Goal: Task Accomplishment & Management: Manage account settings

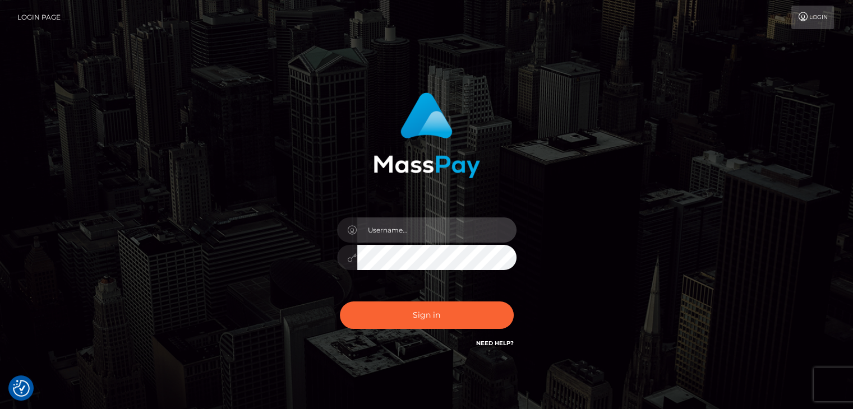
click at [400, 232] on input "text" at bounding box center [436, 229] width 159 height 25
type input "Hishani"
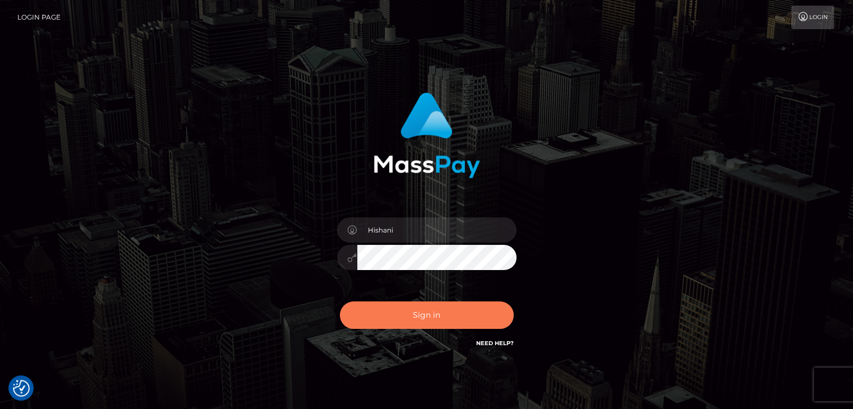
click at [425, 318] on button "Sign in" at bounding box center [427, 315] width 174 height 27
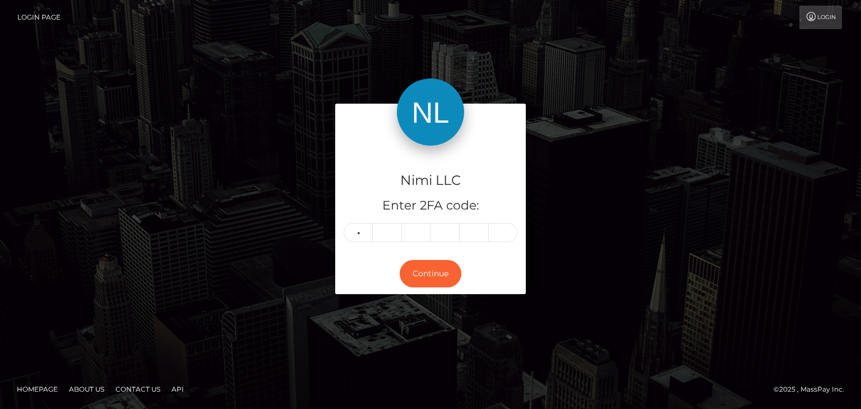
type input "1"
type input "5"
type input "7"
type input "5"
type input "6"
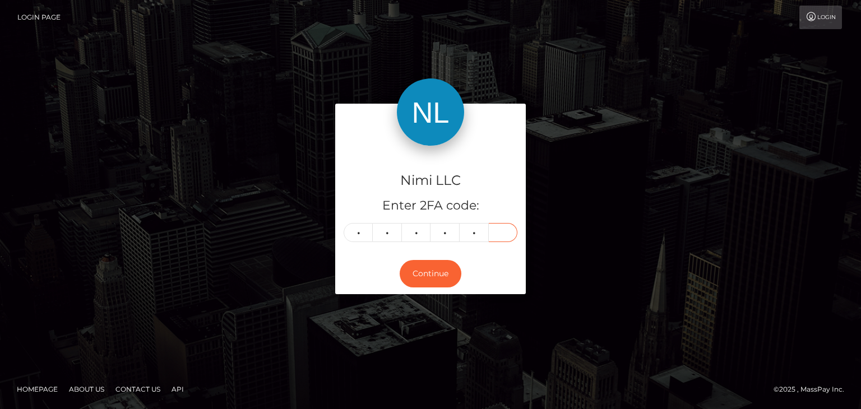
type input "8"
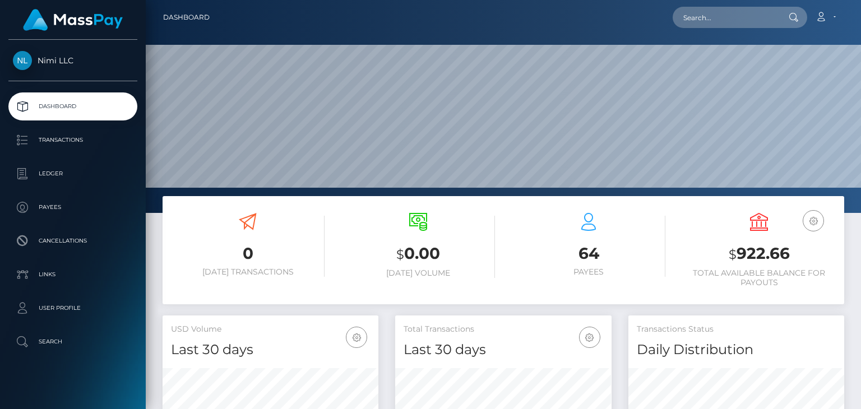
scroll to position [198, 215]
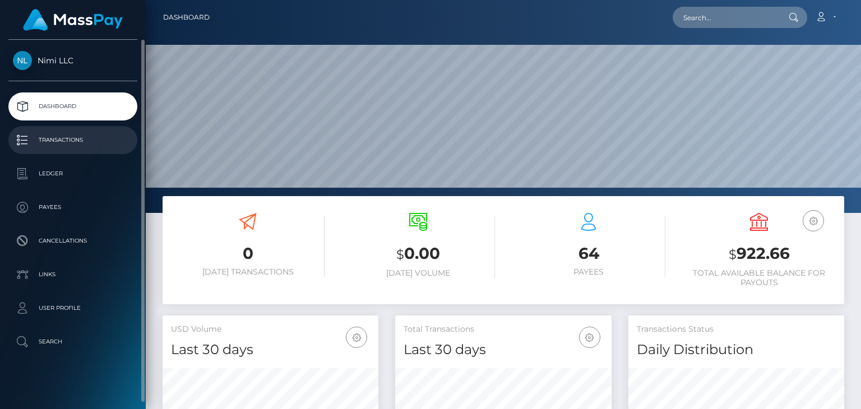
click at [70, 137] on p "Transactions" at bounding box center [73, 140] width 120 height 17
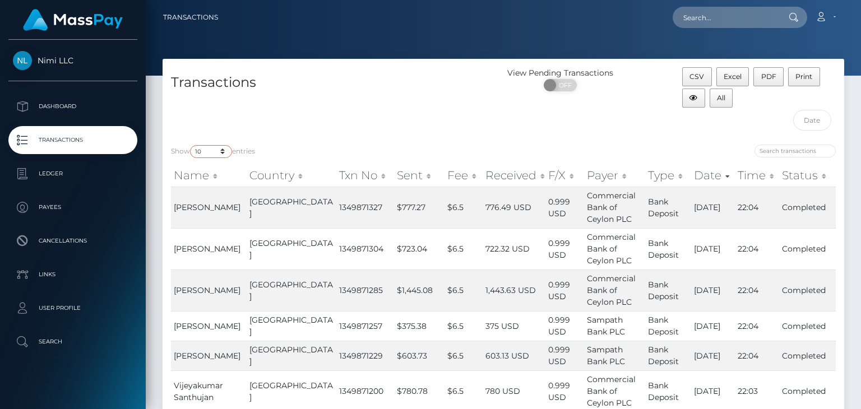
click at [226, 154] on select "10 25 50 100 250 500 1,000 3,500" at bounding box center [211, 151] width 42 height 13
click at [191, 145] on select "10 25 50 100 250 500 1,000 3,500" at bounding box center [211, 151] width 42 height 13
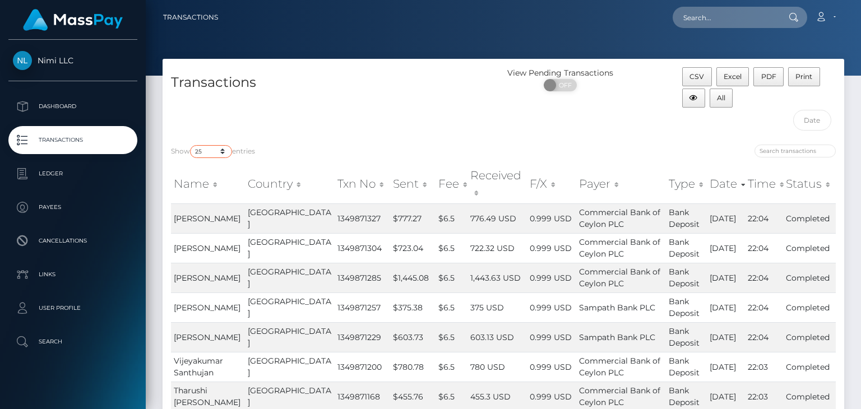
click at [224, 152] on select "10 25 50 100 250 500 1,000 3,500" at bounding box center [211, 151] width 42 height 13
click at [191, 145] on select "10 25 50 100 250 500 1,000 3,500" at bounding box center [211, 151] width 42 height 13
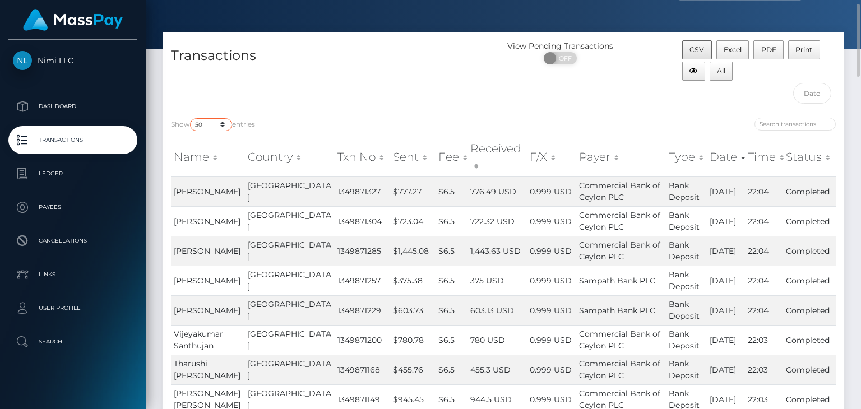
scroll to position [29, 0]
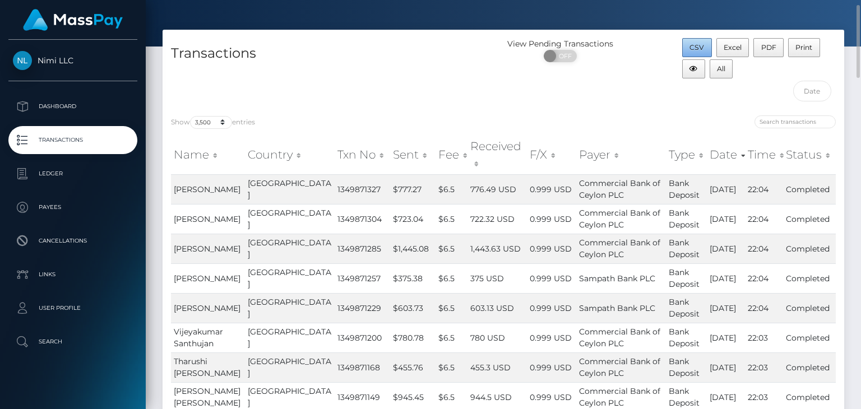
click at [696, 48] on span "CSV" at bounding box center [696, 47] width 15 height 8
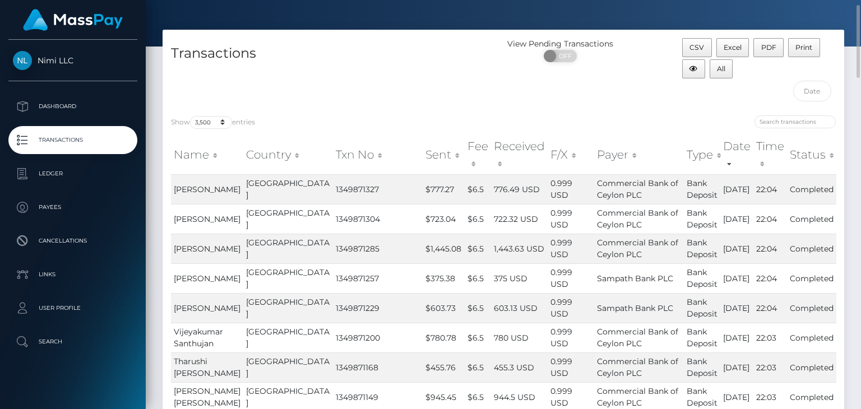
click at [334, 49] on h4 "Transactions" at bounding box center [333, 54] width 324 height 20
click at [226, 121] on select "10 25 50 100 250 500 1,000 3,500" at bounding box center [211, 122] width 42 height 13
select select "50"
click at [191, 116] on select "10 25 50 100 250 500 1,000 3,500" at bounding box center [211, 122] width 42 height 13
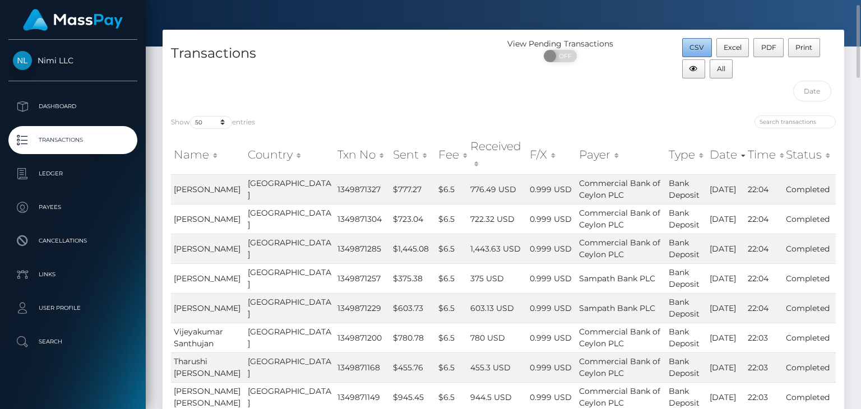
click at [693, 45] on span "CSV" at bounding box center [696, 47] width 15 height 8
